Goal: Task Accomplishment & Management: Manage account settings

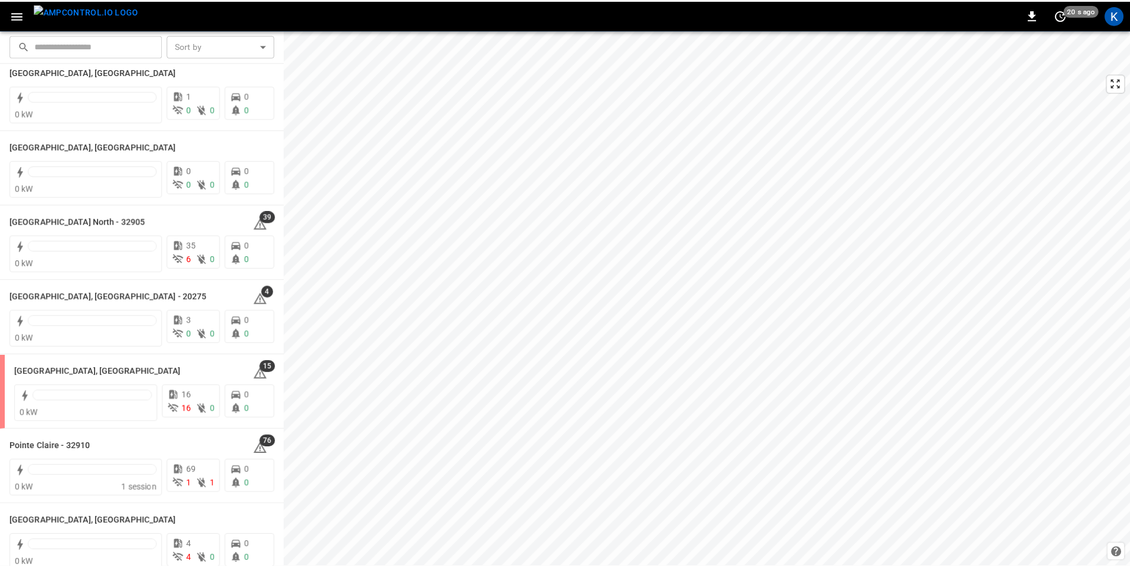
scroll to position [892, 0]
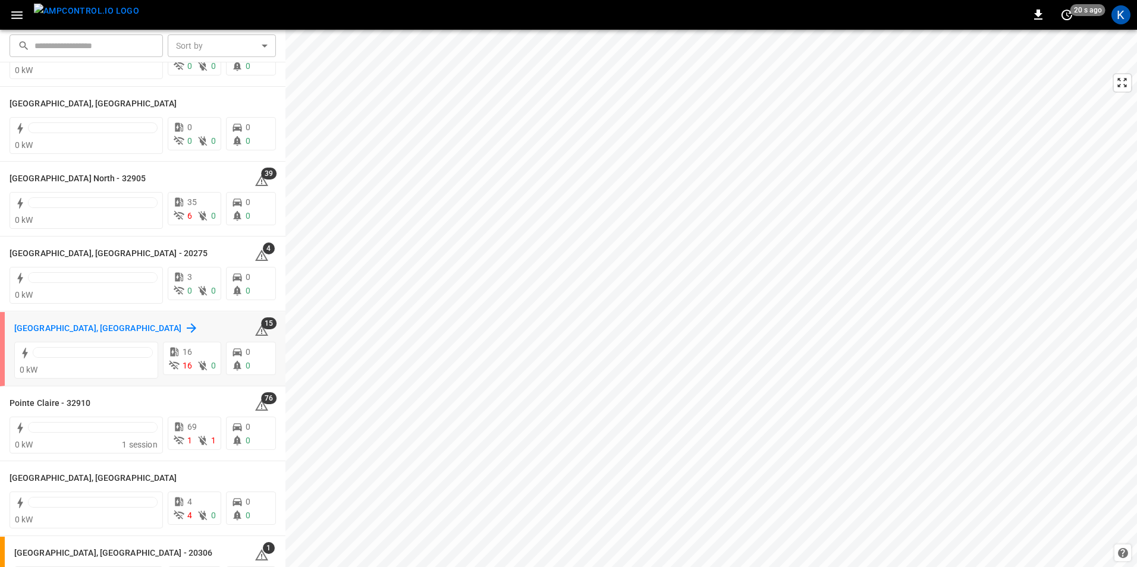
click at [42, 327] on h6 "[GEOGRAPHIC_DATA], [GEOGRAPHIC_DATA]" at bounding box center [98, 328] width 168 height 13
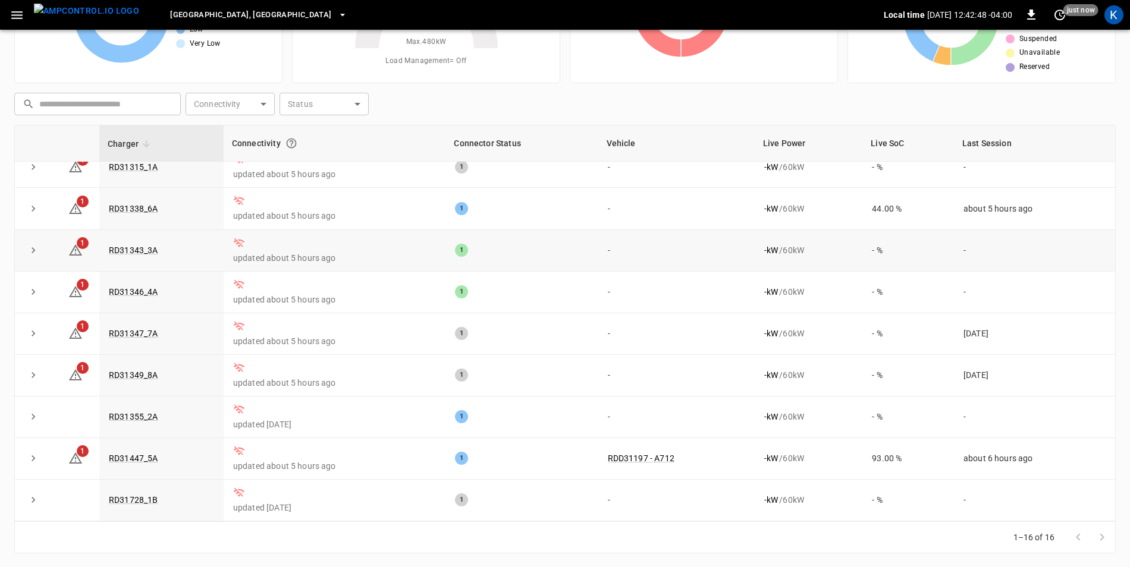
scroll to position [113, 0]
click at [134, 499] on link "RD31728_1B" at bounding box center [133, 499] width 54 height 14
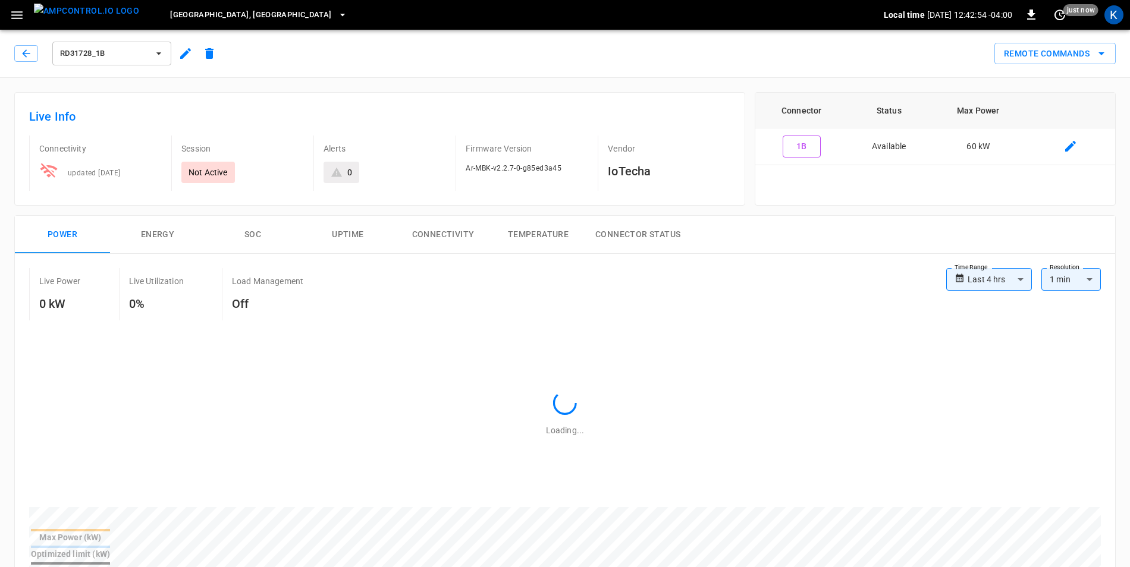
click at [184, 55] on icon "button" at bounding box center [185, 53] width 11 height 11
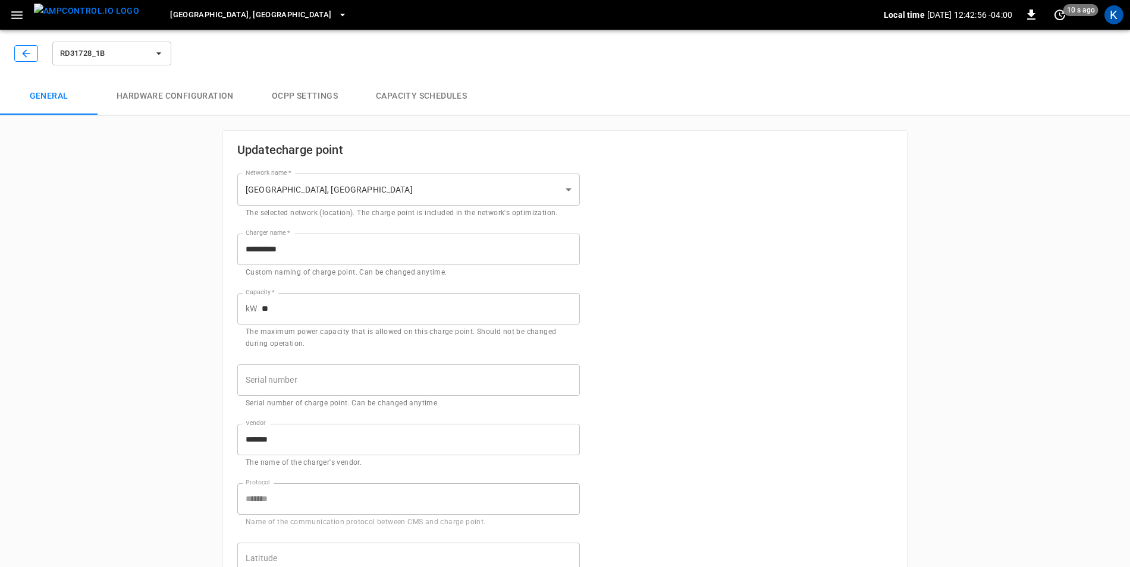
type input "**********"
click at [23, 53] on icon "button" at bounding box center [26, 53] width 8 height 8
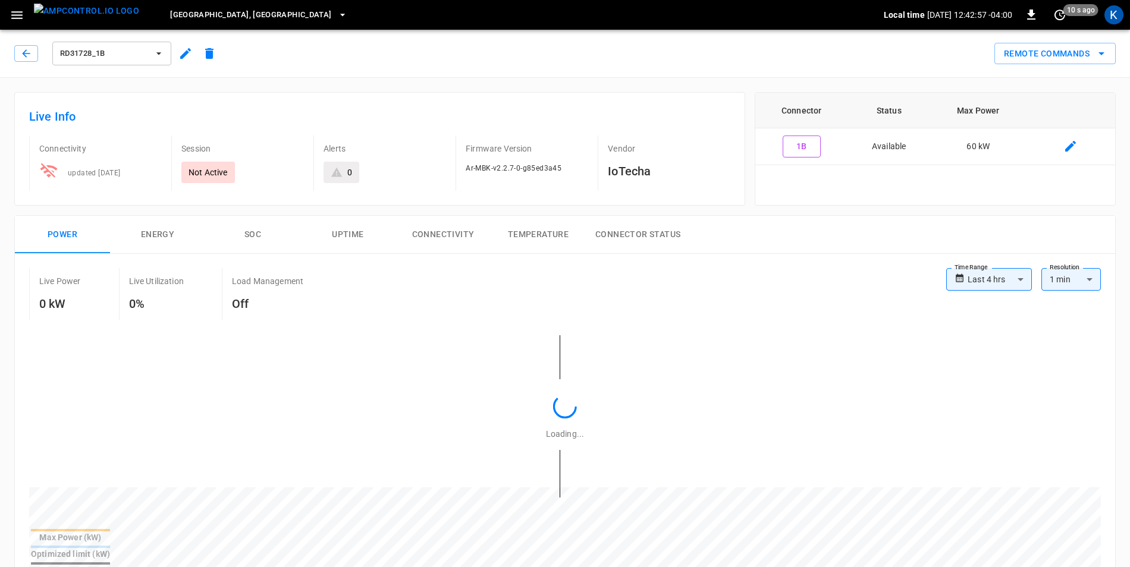
click at [23, 53] on icon "button" at bounding box center [26, 53] width 8 height 8
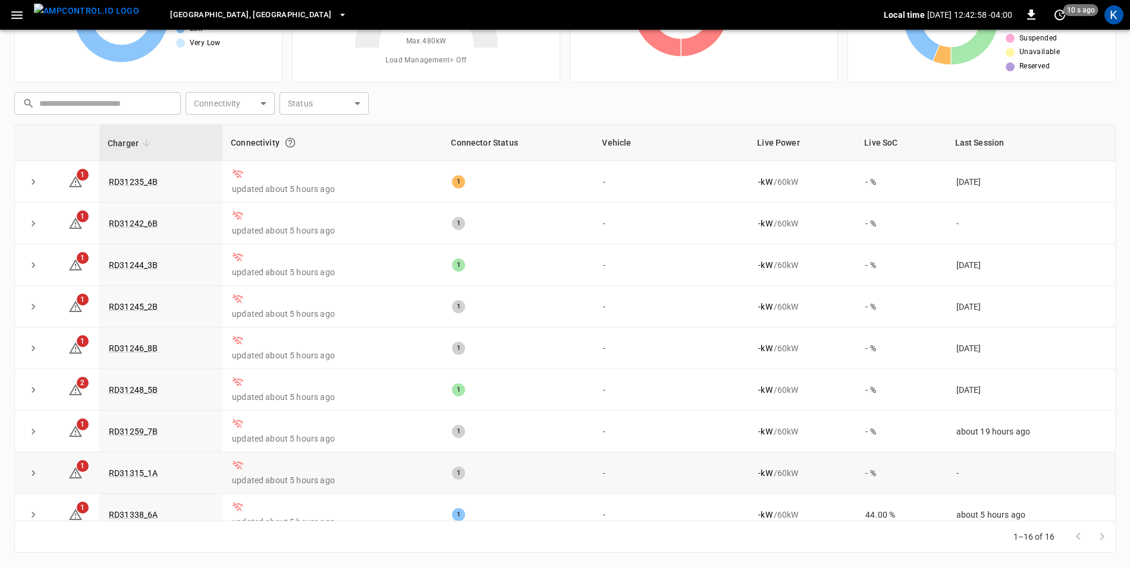
scroll to position [316, 0]
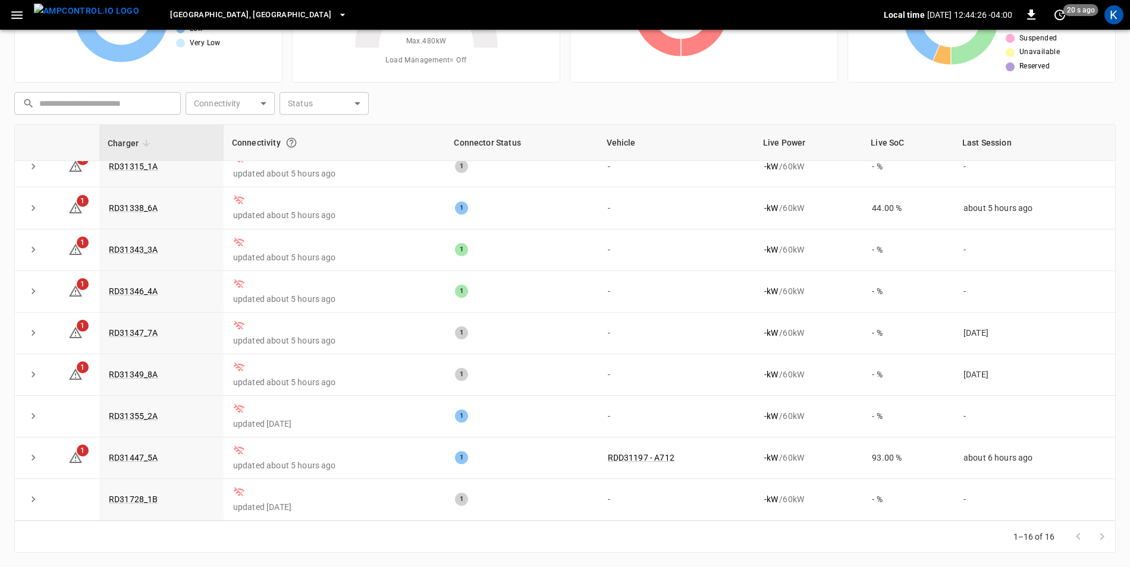
click at [1088, 105] on div "​ ​ Connectivity ​ Connectivity Status ​ Status" at bounding box center [563, 100] width 1106 height 27
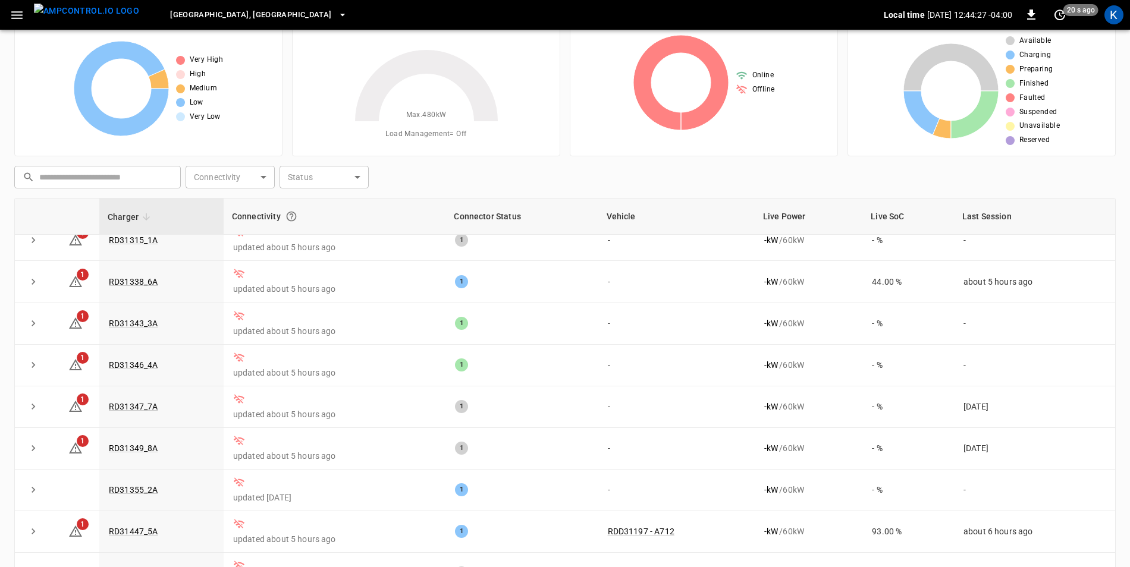
scroll to position [0, 0]
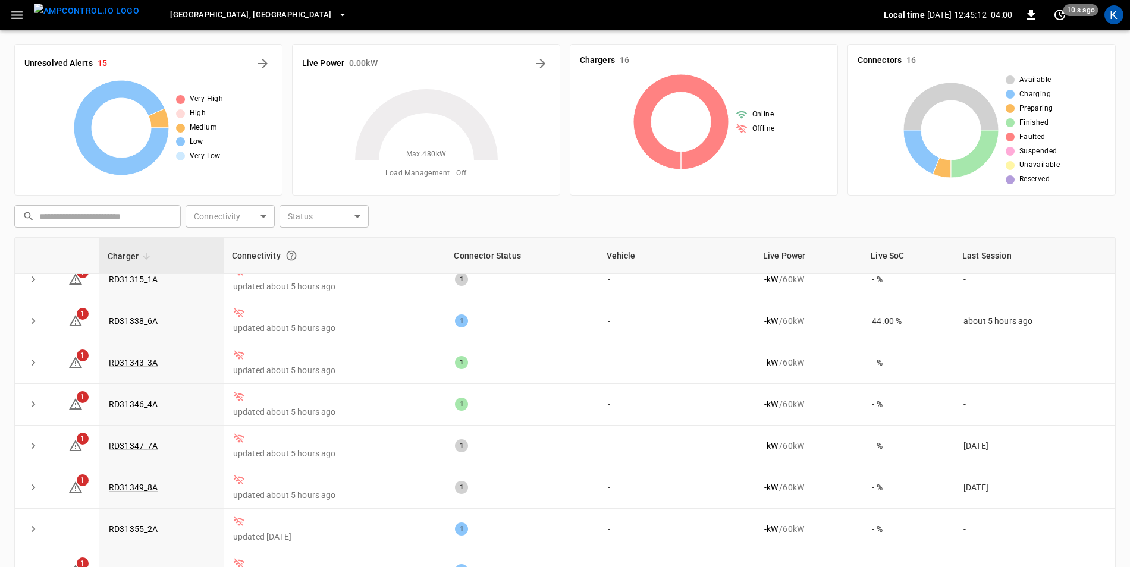
click at [10, 101] on div "Unresolved Alerts 15 Very High High Medium Low Very Low" at bounding box center [144, 114] width 278 height 161
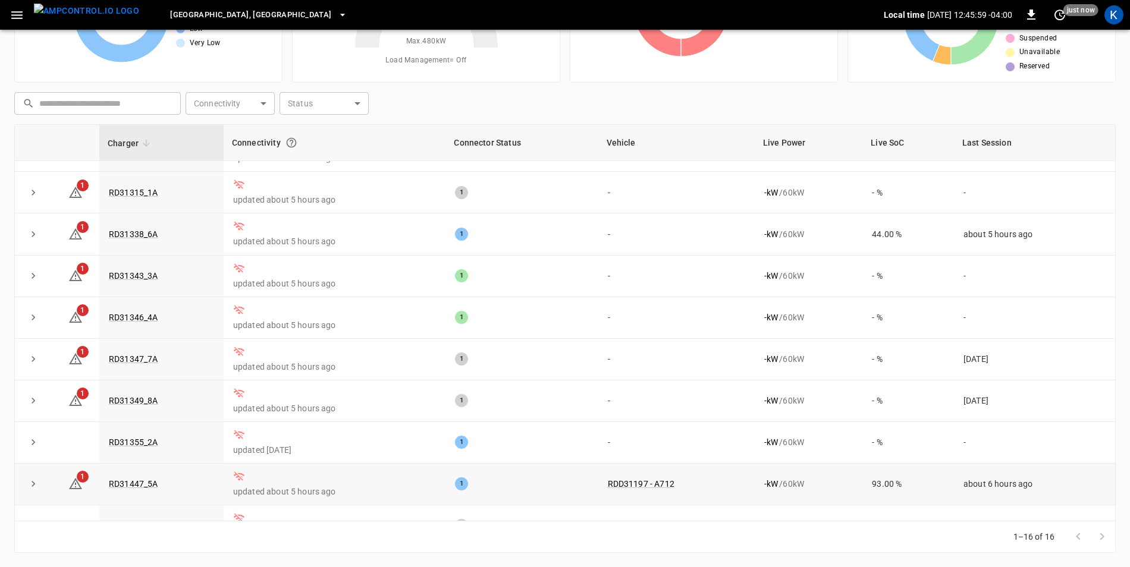
scroll to position [316, 0]
